Goal: Task Accomplishment & Management: Use online tool/utility

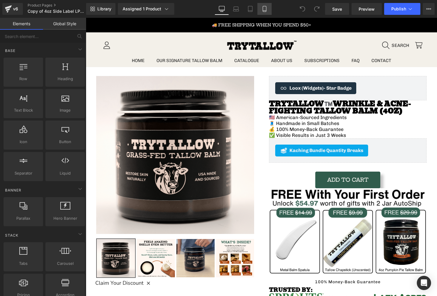
click at [266, 11] on icon at bounding box center [264, 9] width 3 height 6
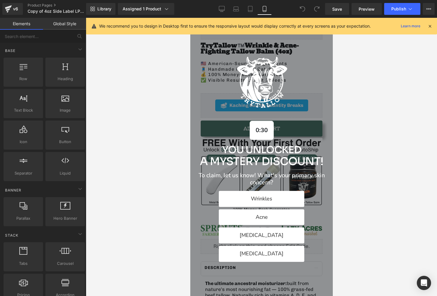
scroll to position [208, 0]
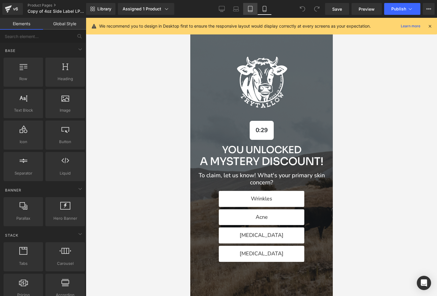
click at [245, 8] on link "Tablet" at bounding box center [250, 9] width 14 height 12
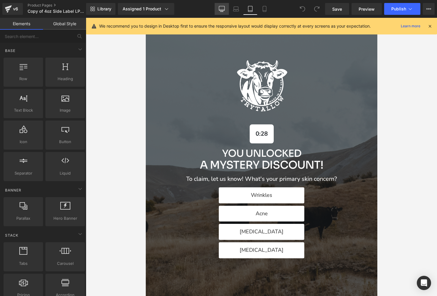
click at [222, 8] on icon at bounding box center [222, 9] width 6 height 6
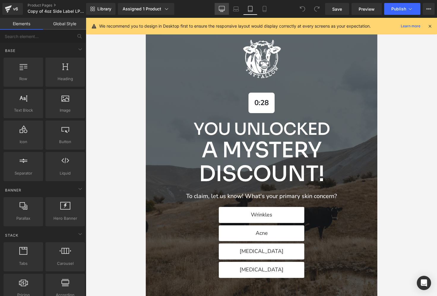
scroll to position [467, 0]
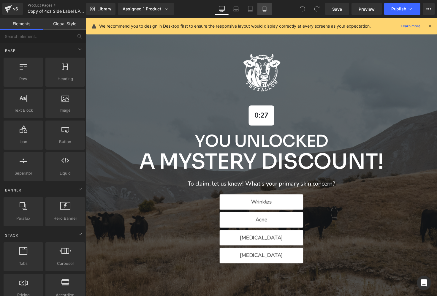
click at [262, 11] on icon at bounding box center [265, 9] width 6 height 6
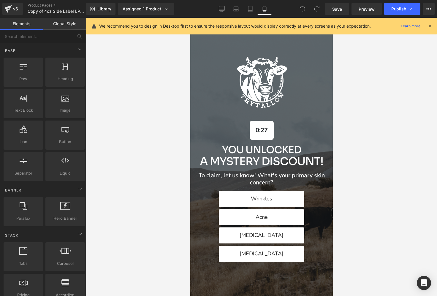
scroll to position [575, 0]
click at [429, 27] on icon at bounding box center [429, 25] width 5 height 5
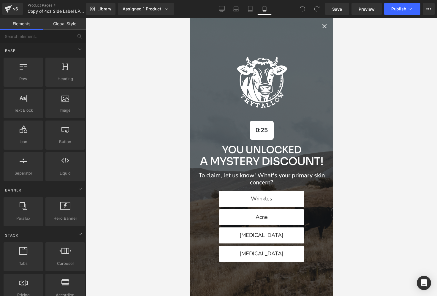
click at [321, 34] on div "Alia popup" at bounding box center [261, 157] width 143 height 278
click at [322, 27] on icon "Close popup" at bounding box center [324, 26] width 7 height 7
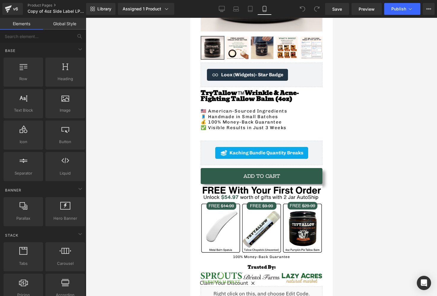
scroll to position [149, 0]
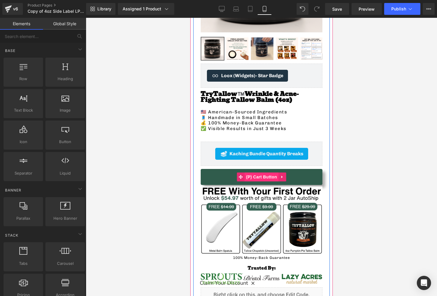
click at [254, 175] on span "(P) Cart Button" at bounding box center [261, 177] width 34 height 9
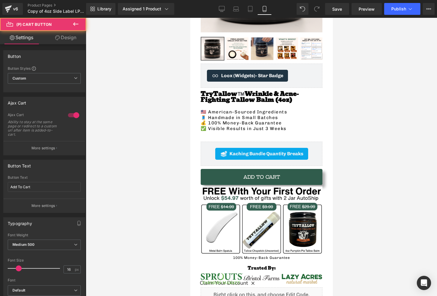
click at [51, 34] on link "Design" at bounding box center [65, 37] width 43 height 13
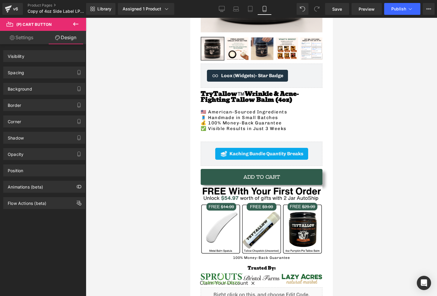
click at [29, 73] on div "Spacing" at bounding box center [44, 72] width 81 height 11
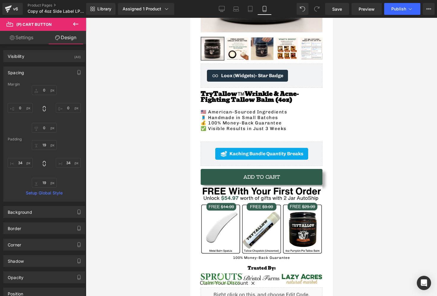
type input "0"
type input "19"
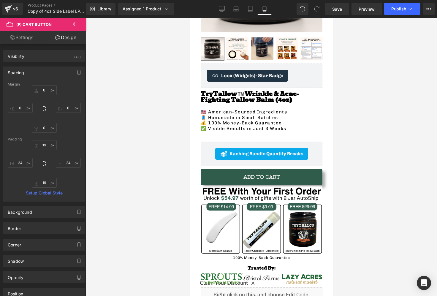
type input "34"
type input "19"
type input "34"
click at [42, 88] on input "0" at bounding box center [44, 90] width 25 height 10
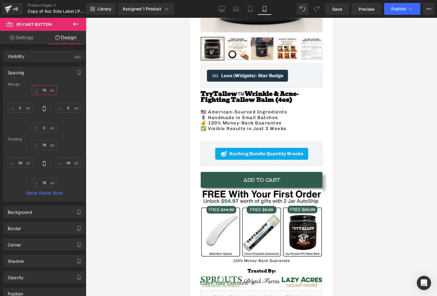
type input "1"
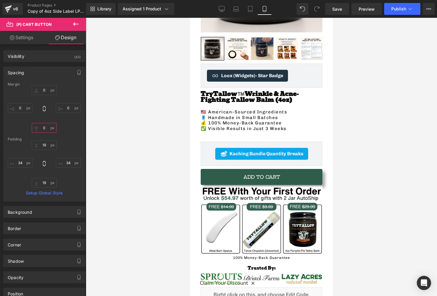
click at [45, 127] on input "0" at bounding box center [44, 128] width 25 height 10
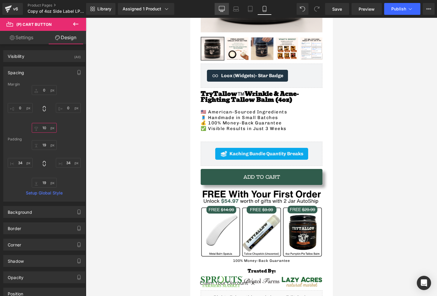
type input "10"
click at [217, 6] on link "Desktop" at bounding box center [222, 9] width 14 height 12
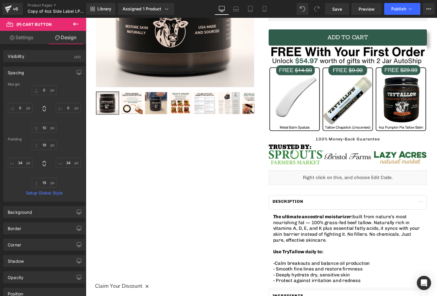
type input "20"
type input "0"
type input "19"
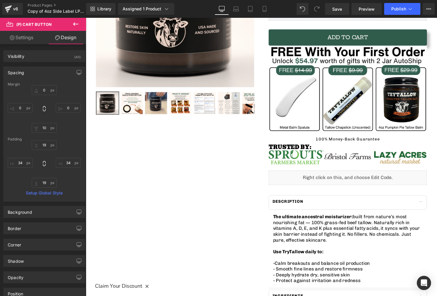
type input "40"
type input "19"
type input "40"
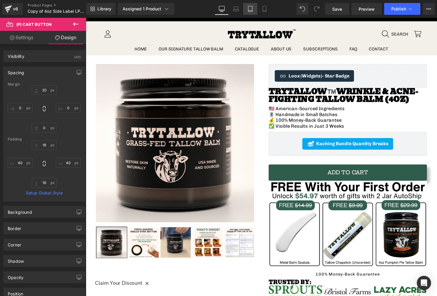
click at [250, 8] on icon at bounding box center [250, 9] width 6 height 6
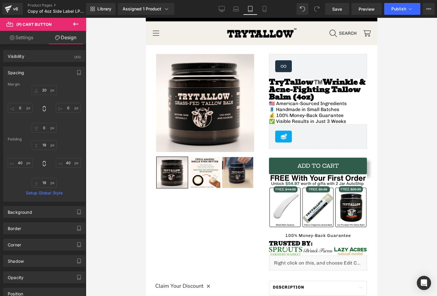
type input "20"
type input "0"
type input "19"
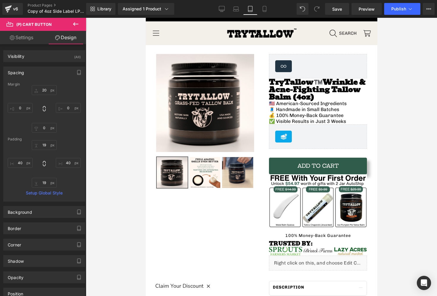
type input "40"
type input "19"
type input "40"
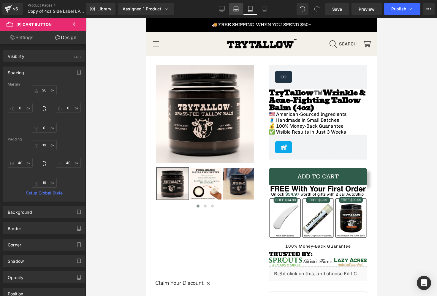
click at [238, 13] on link "Laptop" at bounding box center [236, 9] width 14 height 12
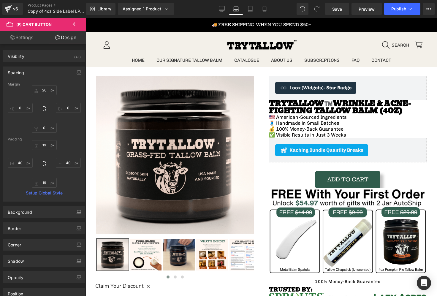
type input "20"
type input "0"
type input "19"
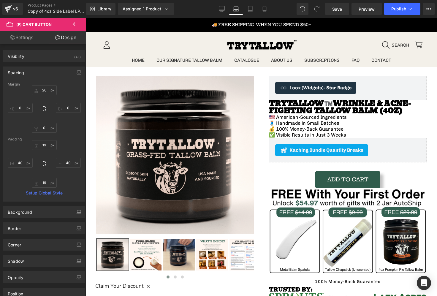
type input "40"
type input "19"
type input "40"
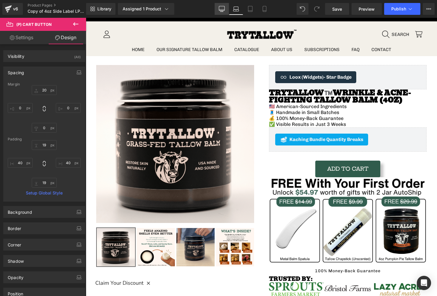
click at [222, 10] on icon at bounding box center [222, 8] width 6 height 4
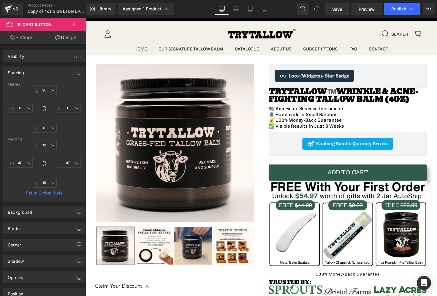
type input "20"
type input "0"
type input "19"
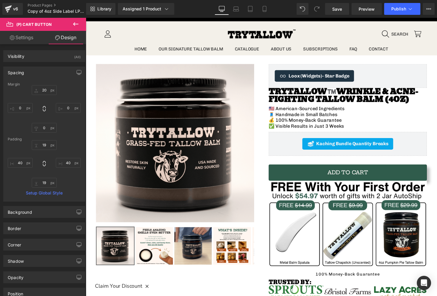
type input "40"
type input "19"
type input "40"
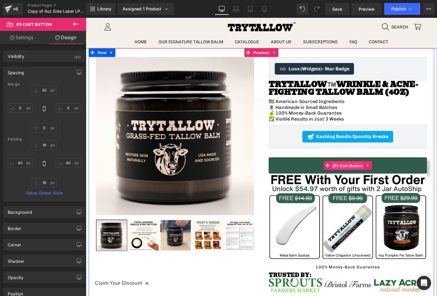
click at [360, 171] on span "(P) Cart Button" at bounding box center [354, 169] width 34 height 9
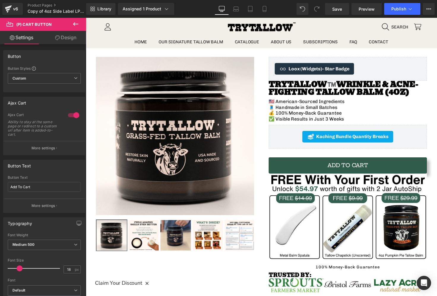
click at [60, 36] on link "Design" at bounding box center [65, 37] width 43 height 13
click at [0, 0] on div "Spacing" at bounding box center [0, 0] width 0 height 0
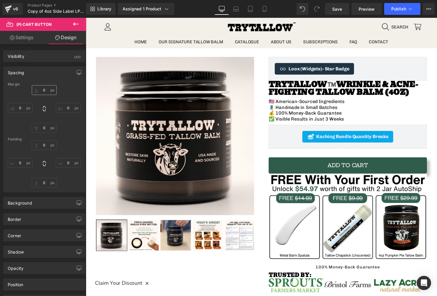
type input "20"
type input "0"
type input "19"
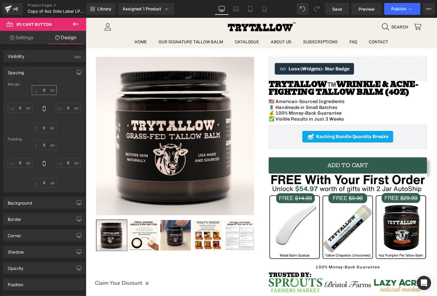
type input "40"
type input "19"
type input "40"
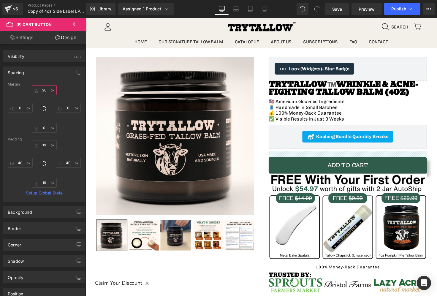
click at [43, 90] on input "20" at bounding box center [44, 90] width 25 height 10
click at [46, 129] on input "0" at bounding box center [44, 128] width 25 height 10
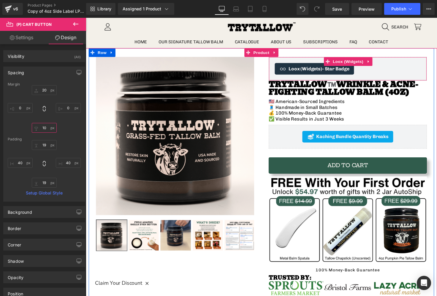
type input "1"
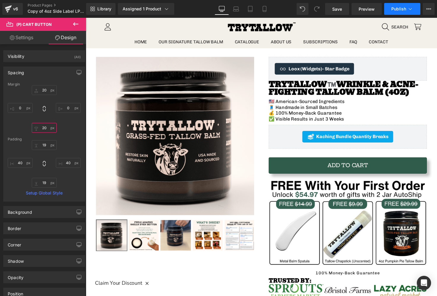
type input "20"
click at [396, 3] on button "Publish" at bounding box center [402, 9] width 36 height 12
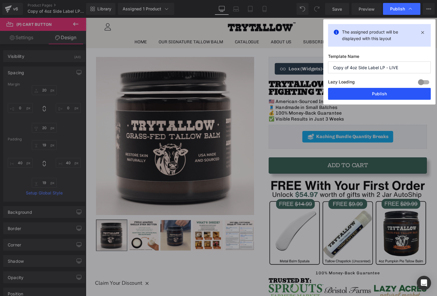
click at [375, 97] on button "Publish" at bounding box center [379, 94] width 103 height 12
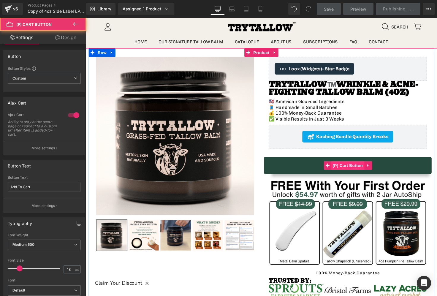
click at [347, 167] on div "Add To Cart (P) Cart Button" at bounding box center [354, 169] width 162 height 17
click at [354, 168] on span "(P) Cart Button" at bounding box center [354, 169] width 34 height 9
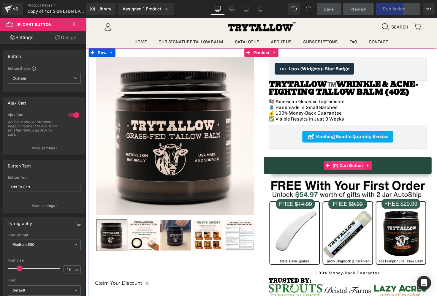
click at [353, 169] on span "(P) Cart Button" at bounding box center [354, 169] width 34 height 9
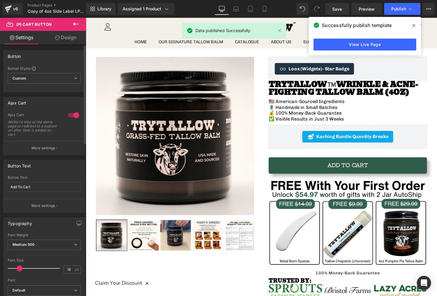
click at [73, 120] on div at bounding box center [74, 115] width 14 height 10
click at [72, 107] on div "Ajax Cart" at bounding box center [44, 102] width 81 height 11
click at [71, 117] on div at bounding box center [74, 115] width 14 height 10
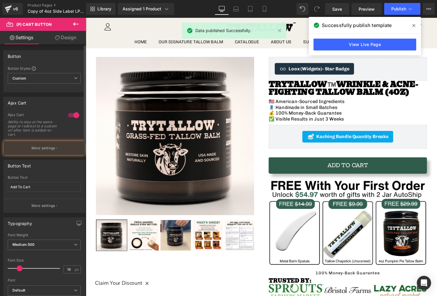
click at [69, 114] on div at bounding box center [74, 115] width 14 height 10
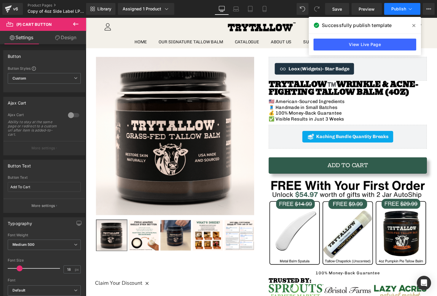
click at [397, 5] on button "Publish" at bounding box center [402, 9] width 36 height 12
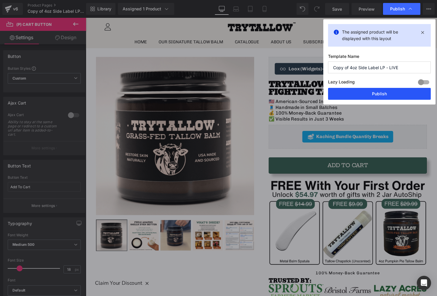
click at [379, 97] on button "Publish" at bounding box center [379, 94] width 103 height 12
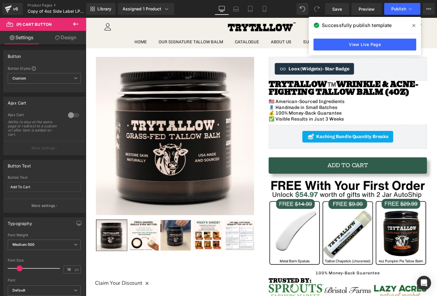
click at [74, 20] on icon at bounding box center [75, 23] width 7 height 7
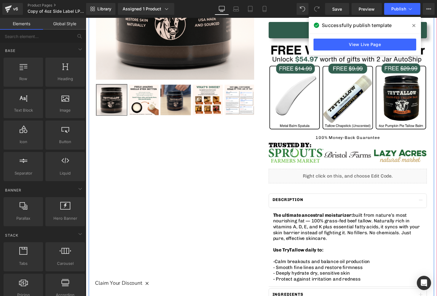
scroll to position [146, 0]
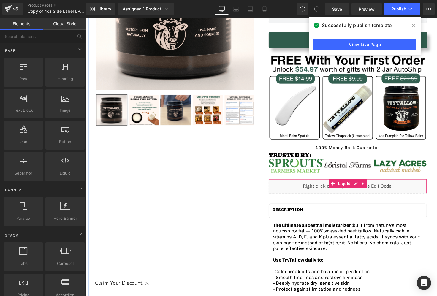
click at [370, 192] on div "Liquid" at bounding box center [354, 190] width 162 height 15
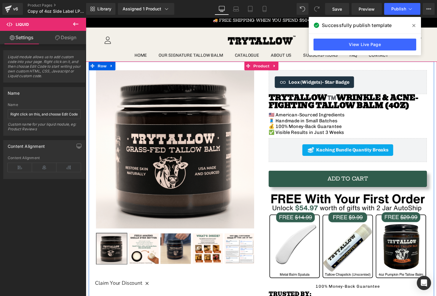
scroll to position [0, 0]
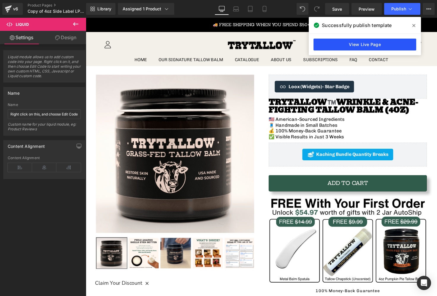
click at [364, 42] on link "View Live Page" at bounding box center [365, 45] width 103 height 12
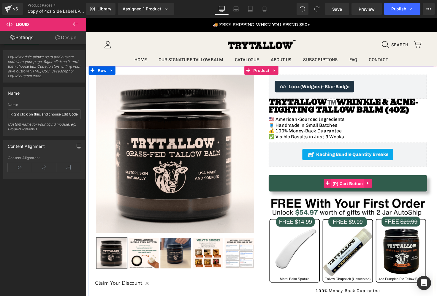
click at [351, 186] on span "(P) Cart Button" at bounding box center [354, 187] width 34 height 9
click at [262, 7] on icon at bounding box center [265, 9] width 6 height 6
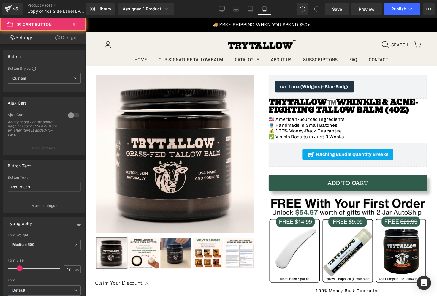
click at [263, 10] on icon at bounding box center [265, 9] width 6 height 6
type input "16"
type input "100"
type input "0"
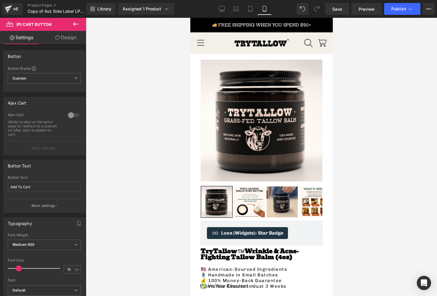
scroll to position [148, 0]
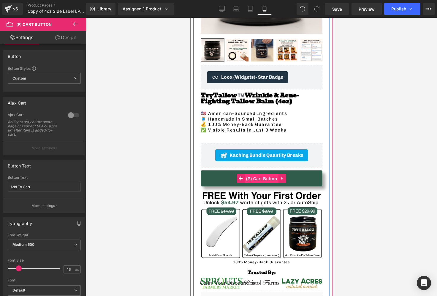
click at [253, 178] on span "(P) Cart Button" at bounding box center [261, 178] width 34 height 9
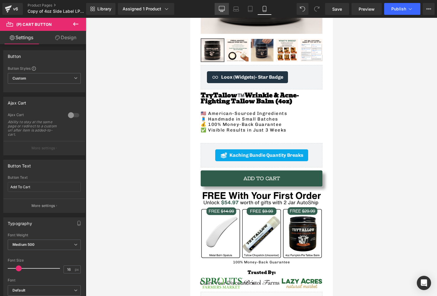
drag, startPoint x: 224, startPoint y: 11, endPoint x: 161, endPoint y: 125, distance: 129.7
click at [224, 11] on icon at bounding box center [222, 9] width 6 height 6
type input "18"
type input "100"
type input "0"
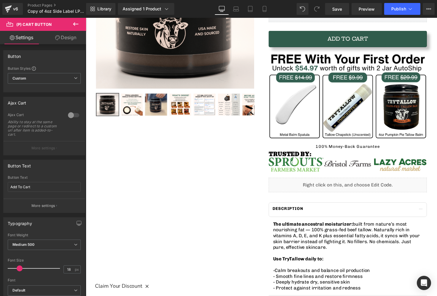
scroll to position [10, 0]
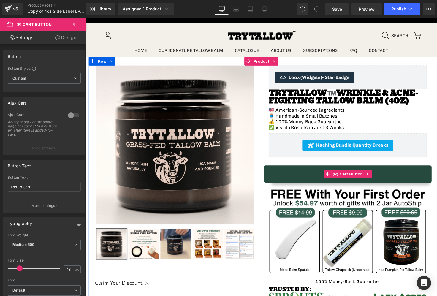
click at [321, 173] on button "Add To Cart" at bounding box center [354, 177] width 162 height 17
click at [318, 174] on button "Add To Cart" at bounding box center [354, 177] width 162 height 17
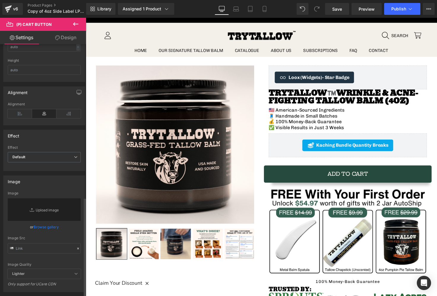
scroll to position [559, 0]
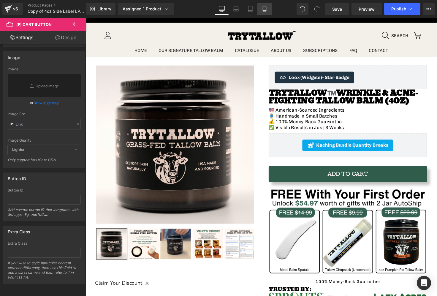
click at [264, 12] on link "Mobile" at bounding box center [264, 9] width 14 height 12
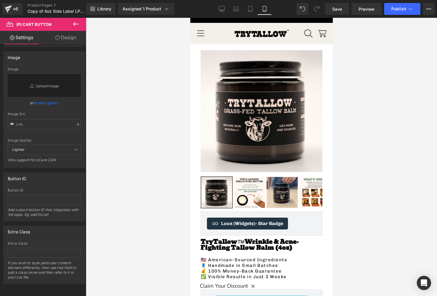
type input "16"
type input "100"
type input "0"
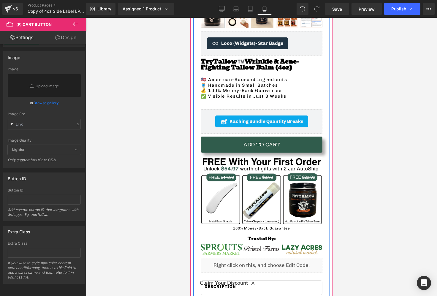
scroll to position [182, 0]
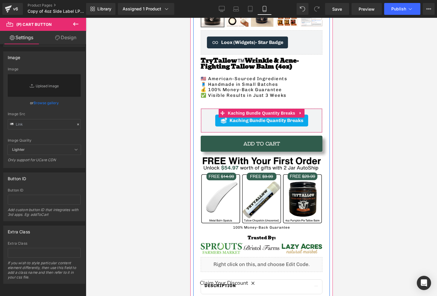
click at [264, 123] on span "Kaching Bundle Quantity Breaks" at bounding box center [266, 120] width 74 height 7
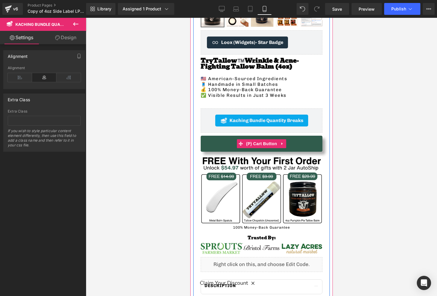
drag, startPoint x: 256, startPoint y: 142, endPoint x: 243, endPoint y: 123, distance: 22.7
click at [256, 142] on span "(P) Cart Button" at bounding box center [261, 143] width 34 height 9
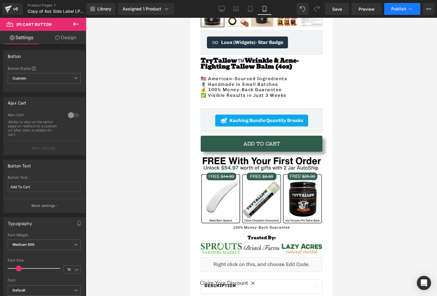
click at [395, 12] on button "Publish" at bounding box center [402, 9] width 36 height 12
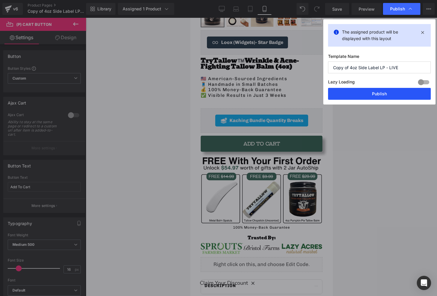
click at [380, 98] on button "Publish" at bounding box center [379, 94] width 103 height 12
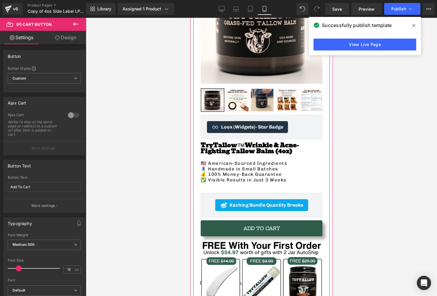
scroll to position [112, 0]
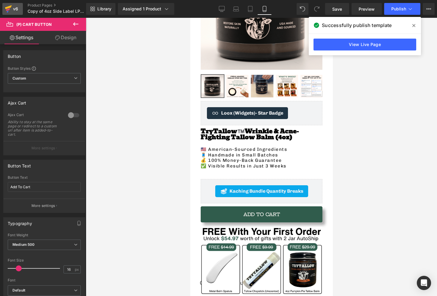
click at [5, 10] on icon at bounding box center [8, 8] width 7 height 15
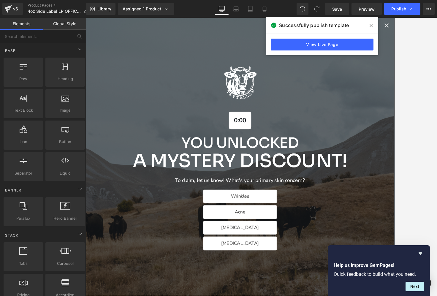
click at [372, 26] on icon at bounding box center [371, 25] width 3 height 3
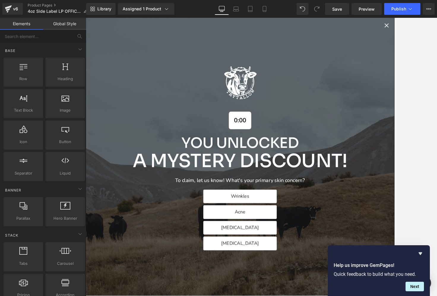
click at [437, 28] on icon "Close popup" at bounding box center [436, 27] width 8 height 8
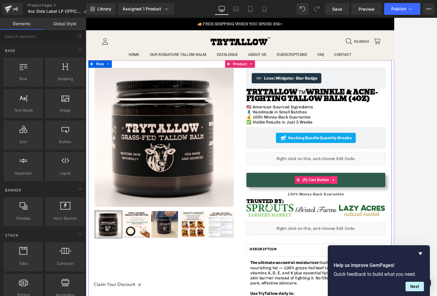
click at [358, 205] on span "(P) Cart Button" at bounding box center [354, 206] width 34 height 9
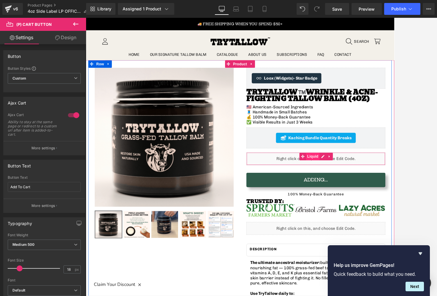
click at [353, 182] on span "Liquid" at bounding box center [350, 179] width 16 height 9
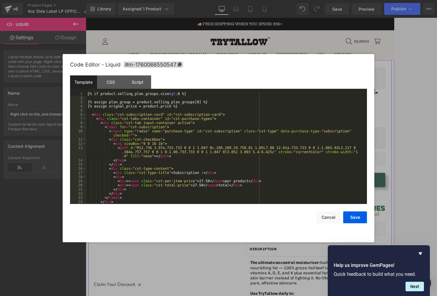
click at [364, 180] on link at bounding box center [361, 179] width 6 height 7
click at [328, 222] on button "Cancel" at bounding box center [329, 217] width 24 height 12
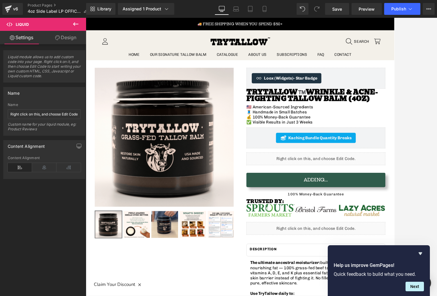
click at [75, 26] on icon at bounding box center [75, 23] width 7 height 7
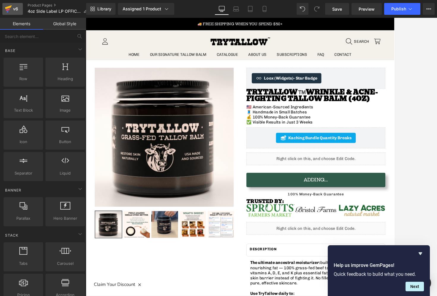
click at [5, 9] on icon at bounding box center [8, 8] width 7 height 15
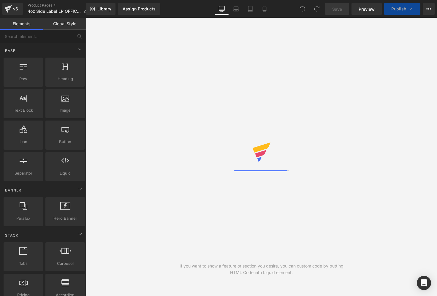
click at [17, 7] on div "v6" at bounding box center [15, 9] width 7 height 8
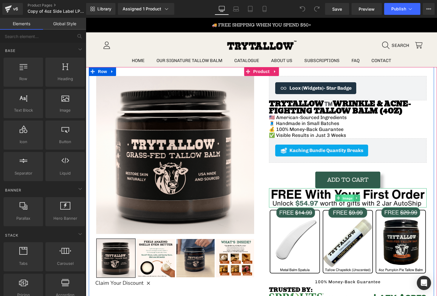
click at [347, 199] on span "Image" at bounding box center [348, 198] width 12 height 7
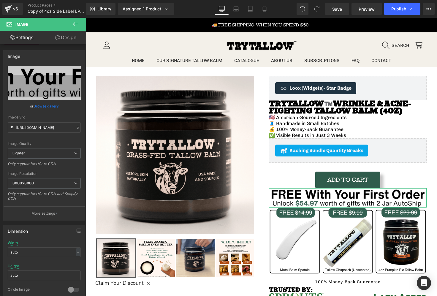
click at [62, 40] on link "Design" at bounding box center [65, 37] width 43 height 13
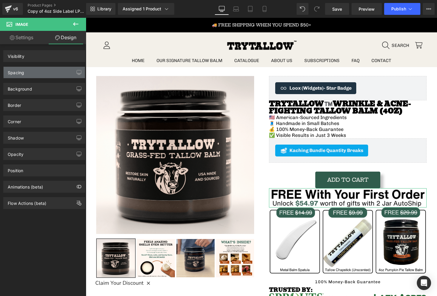
click at [32, 77] on div "Spacing" at bounding box center [44, 72] width 81 height 11
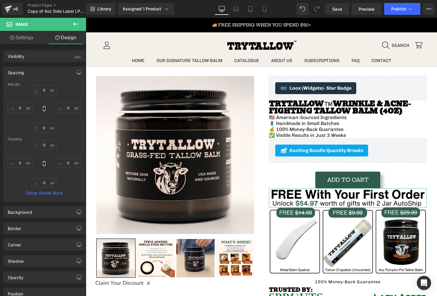
type input "0"
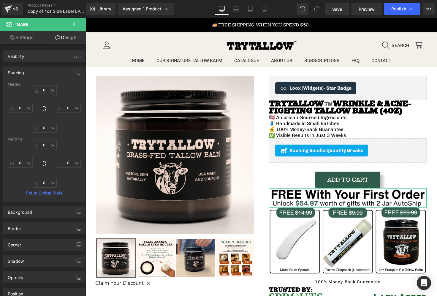
type input "0"
click at [26, 72] on div "Spacing" at bounding box center [44, 72] width 81 height 11
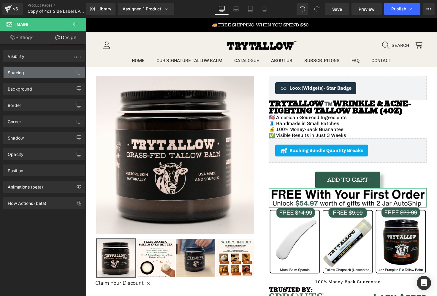
click at [26, 73] on div "Spacing" at bounding box center [44, 72] width 81 height 11
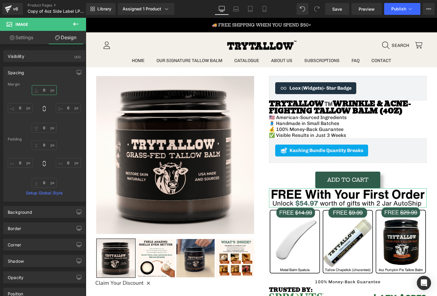
click at [47, 92] on input "0" at bounding box center [44, 90] width 25 height 10
type input "20"
click at [47, 92] on input "20" at bounding box center [44, 90] width 25 height 10
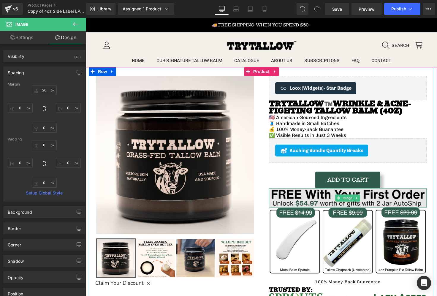
click at [292, 191] on img at bounding box center [348, 197] width 158 height 19
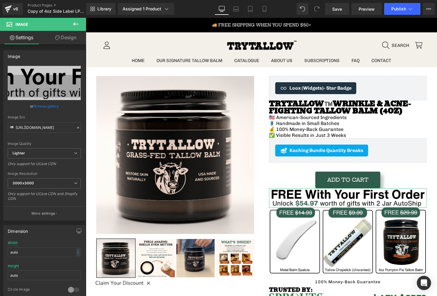
click at [63, 39] on link "Design" at bounding box center [65, 37] width 43 height 13
click at [0, 0] on div "Spacing" at bounding box center [0, 0] width 0 height 0
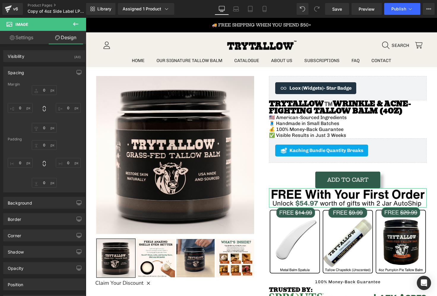
type input "0"
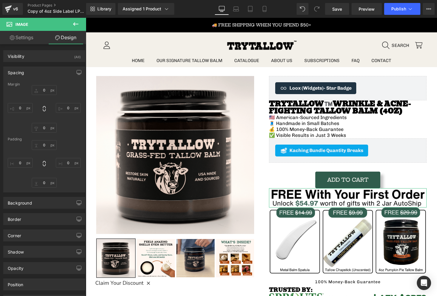
type input "0"
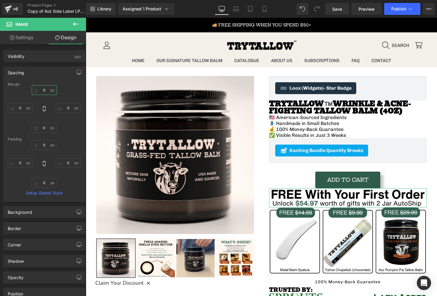
click at [42, 89] on input "0" at bounding box center [44, 90] width 25 height 10
type input "20"
click at [72, 101] on div "20 20 0px 0 0px 0 0px 0" at bounding box center [44, 109] width 73 height 48
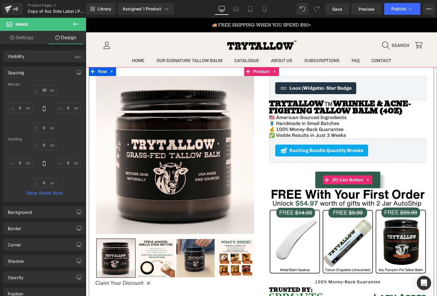
click at [351, 181] on span "(P) Cart Button" at bounding box center [348, 180] width 34 height 9
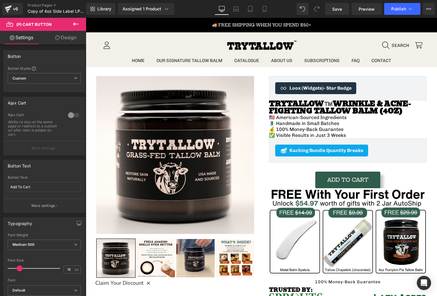
click at [74, 39] on link "Design" at bounding box center [65, 37] width 43 height 13
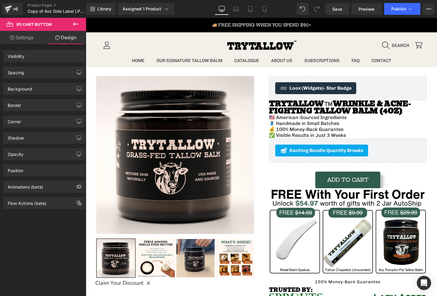
click at [38, 72] on div "Spacing" at bounding box center [44, 72] width 81 height 11
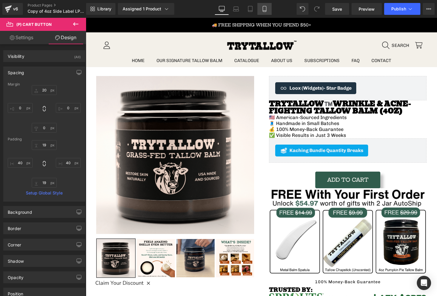
click at [263, 8] on icon at bounding box center [264, 9] width 3 height 6
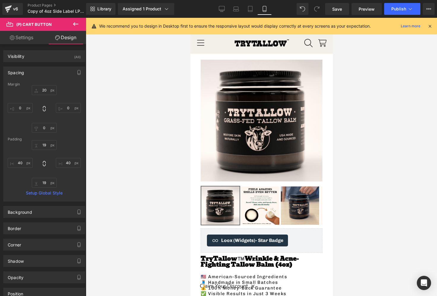
type input "0"
type input "10"
type input "0"
type input "19"
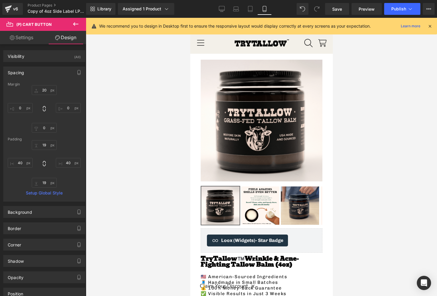
type input "34"
type input "19"
type input "34"
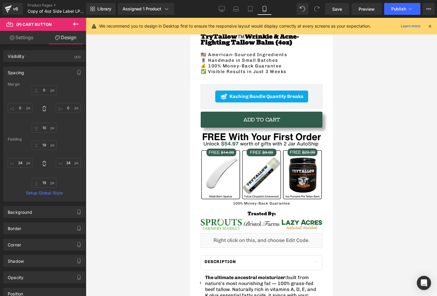
scroll to position [206, 0]
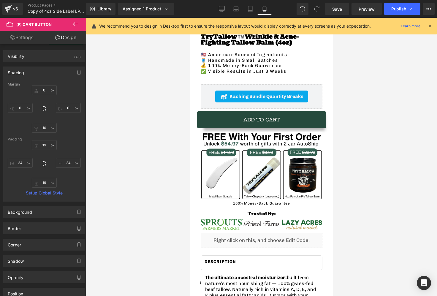
click at [284, 120] on div "Add To Cart (P) Cart Button" at bounding box center [261, 120] width 122 height 16
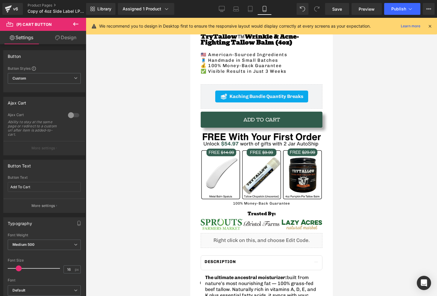
drag, startPoint x: 66, startPoint y: 39, endPoint x: 44, endPoint y: 74, distance: 41.3
click at [66, 39] on link "Design" at bounding box center [65, 37] width 43 height 13
click at [0, 0] on div "Spacing" at bounding box center [0, 0] width 0 height 0
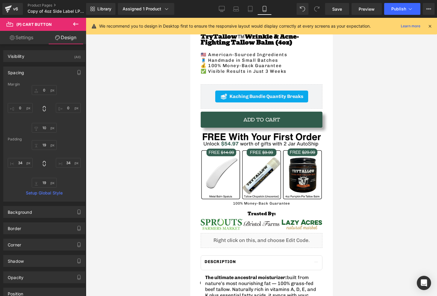
type input "0"
type input "10"
type input "0"
type input "19"
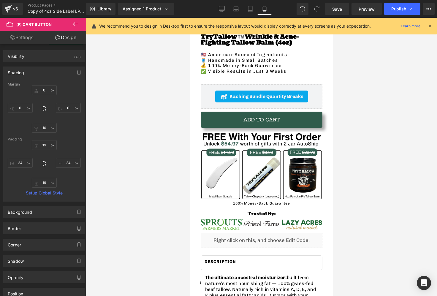
type input "34"
type input "19"
type input "34"
click at [45, 129] on input "10" at bounding box center [44, 128] width 25 height 10
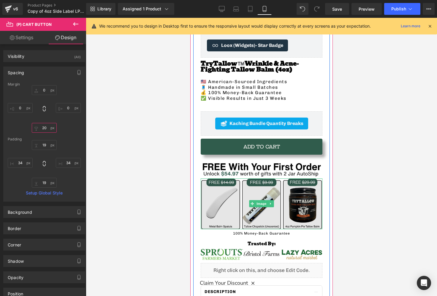
scroll to position [176, 0]
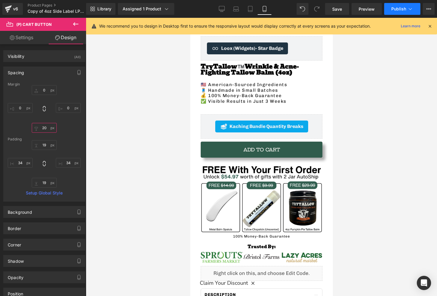
type input "20"
click at [398, 11] on span "Publish" at bounding box center [398, 9] width 15 height 5
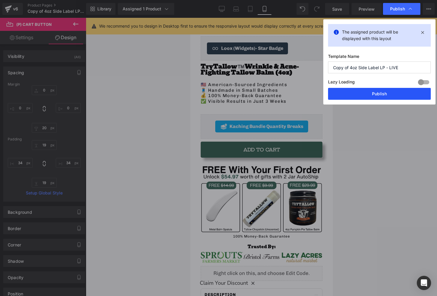
click at [359, 94] on button "Publish" at bounding box center [379, 94] width 103 height 12
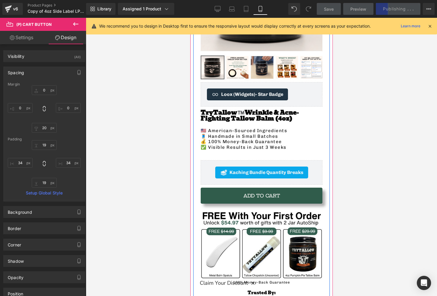
scroll to position [121, 0]
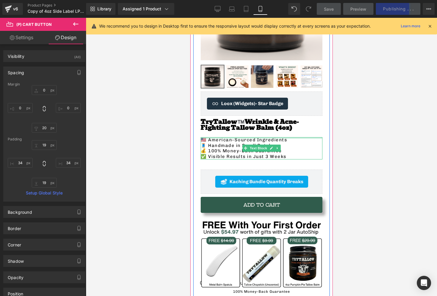
click at [213, 137] on div at bounding box center [261, 137] width 122 height 1
